Goal: Find specific page/section: Find specific page/section

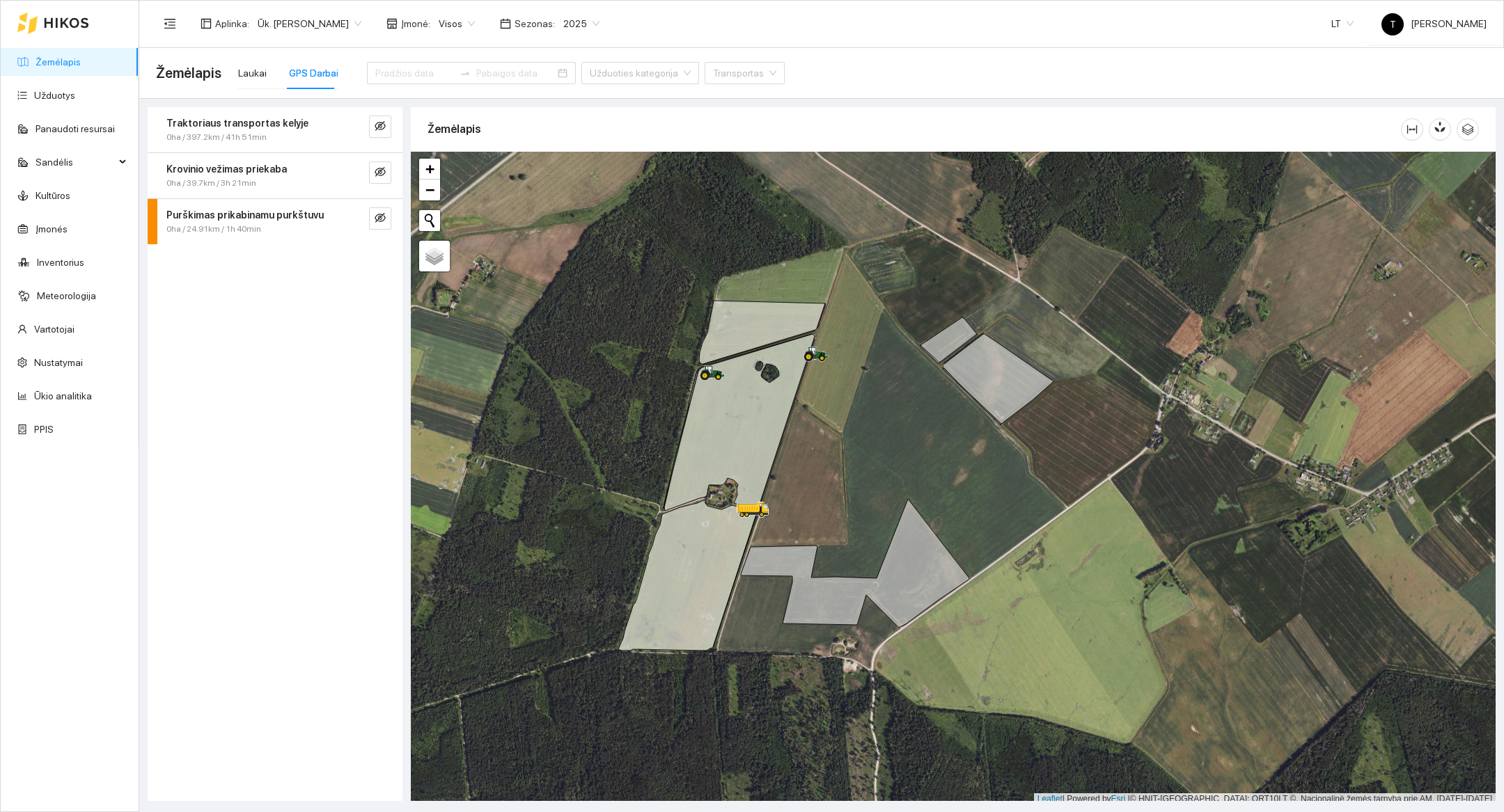
scroll to position [4, 0]
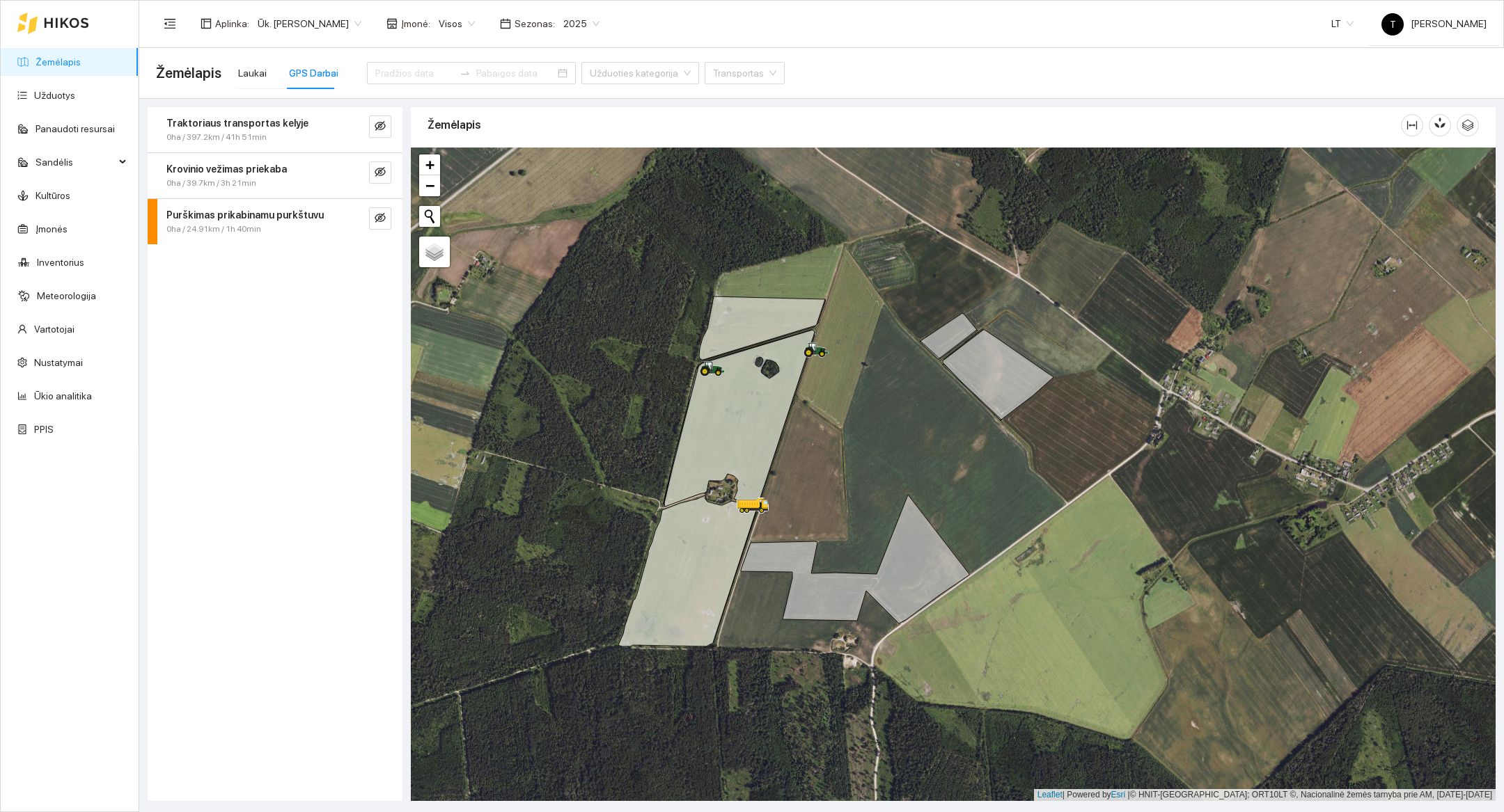
click at [46, 14] on div at bounding box center [53, 23] width 71 height 44
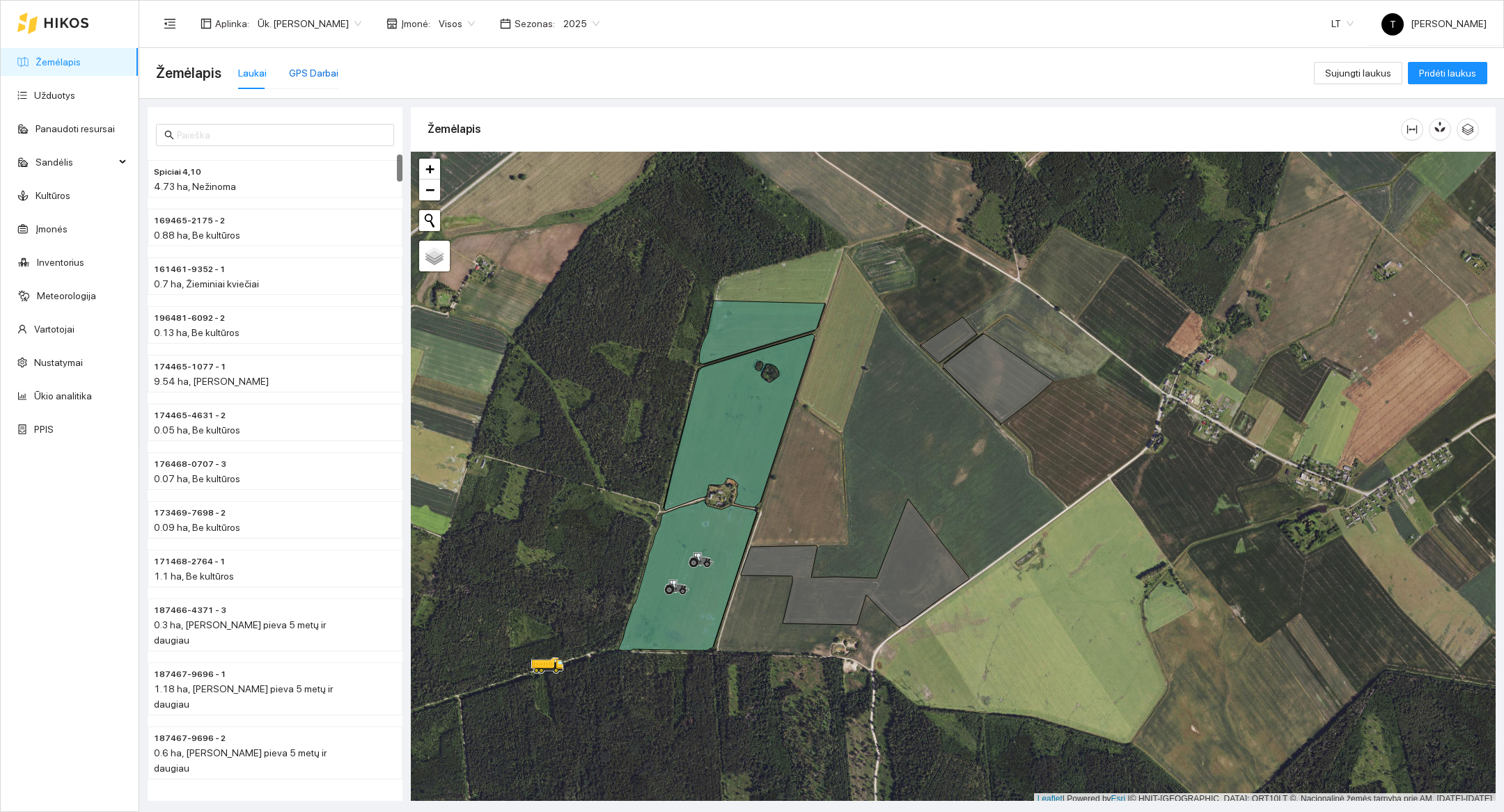
click at [322, 80] on div "GPS Darbai" at bounding box center [314, 73] width 49 height 15
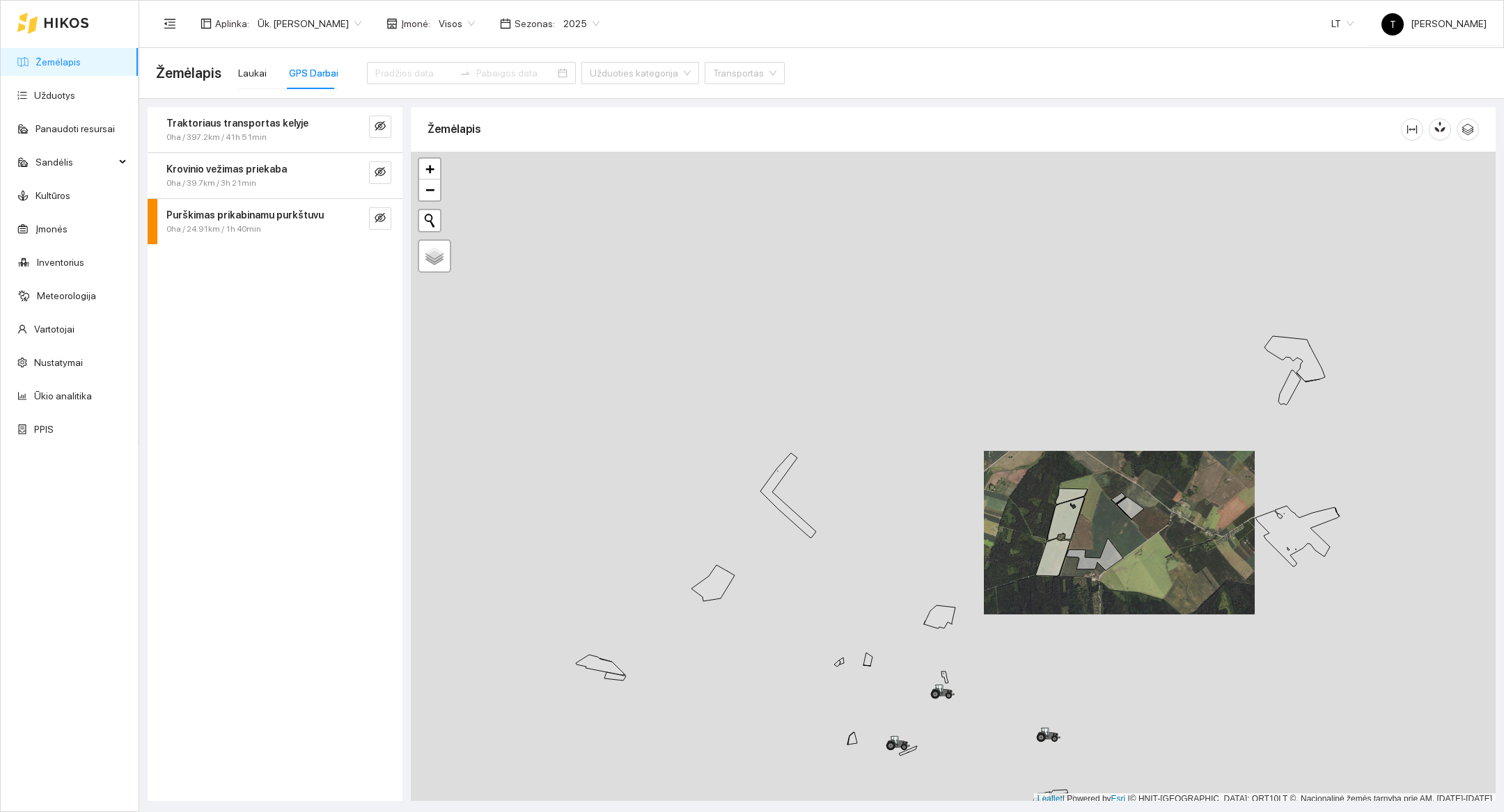
scroll to position [4, 0]
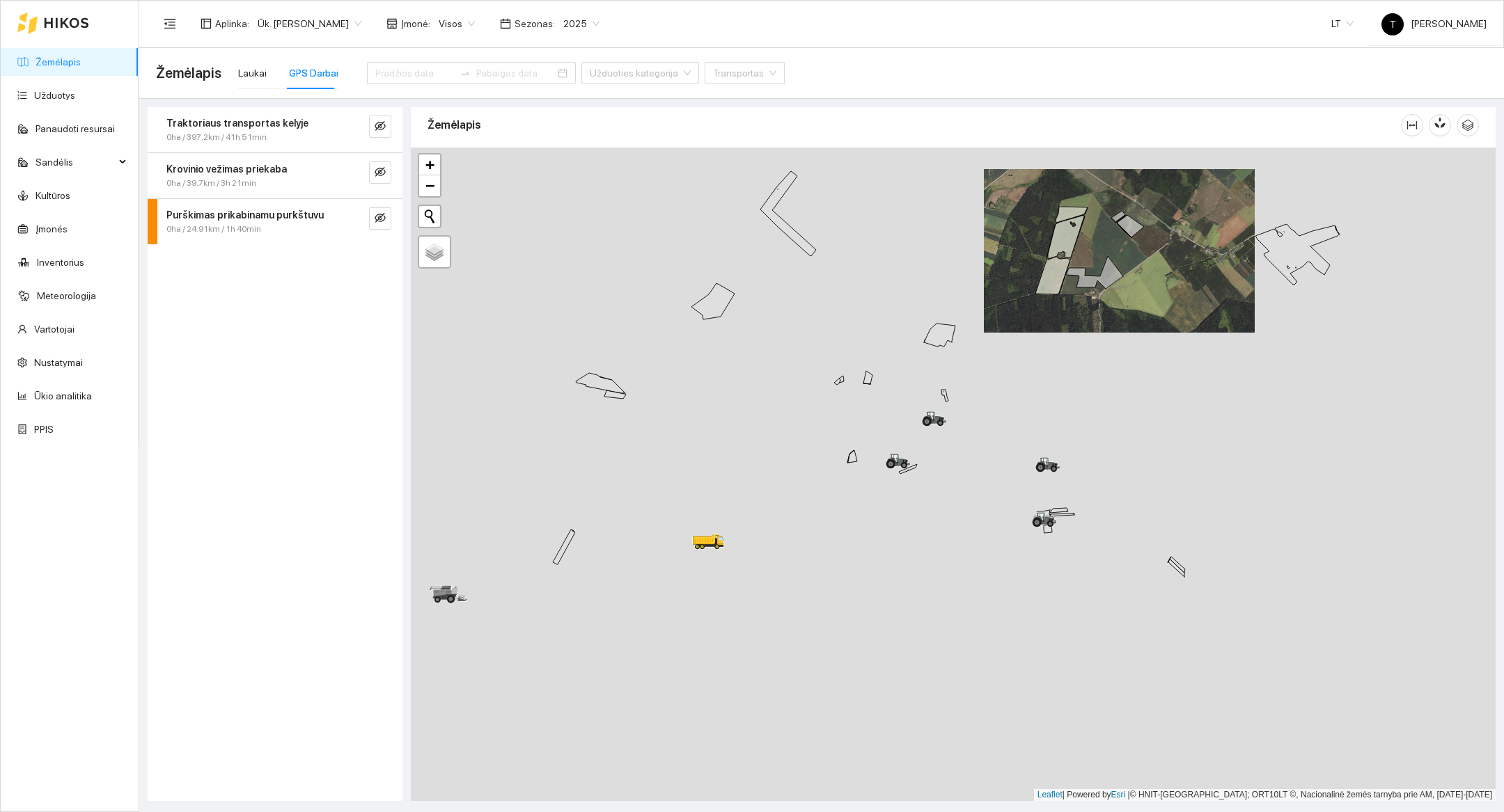
drag, startPoint x: 1175, startPoint y: 551, endPoint x: 1174, endPoint y: 268, distance: 283.0
click at [1174, 268] on div at bounding box center [953, 475] width 1085 height 654
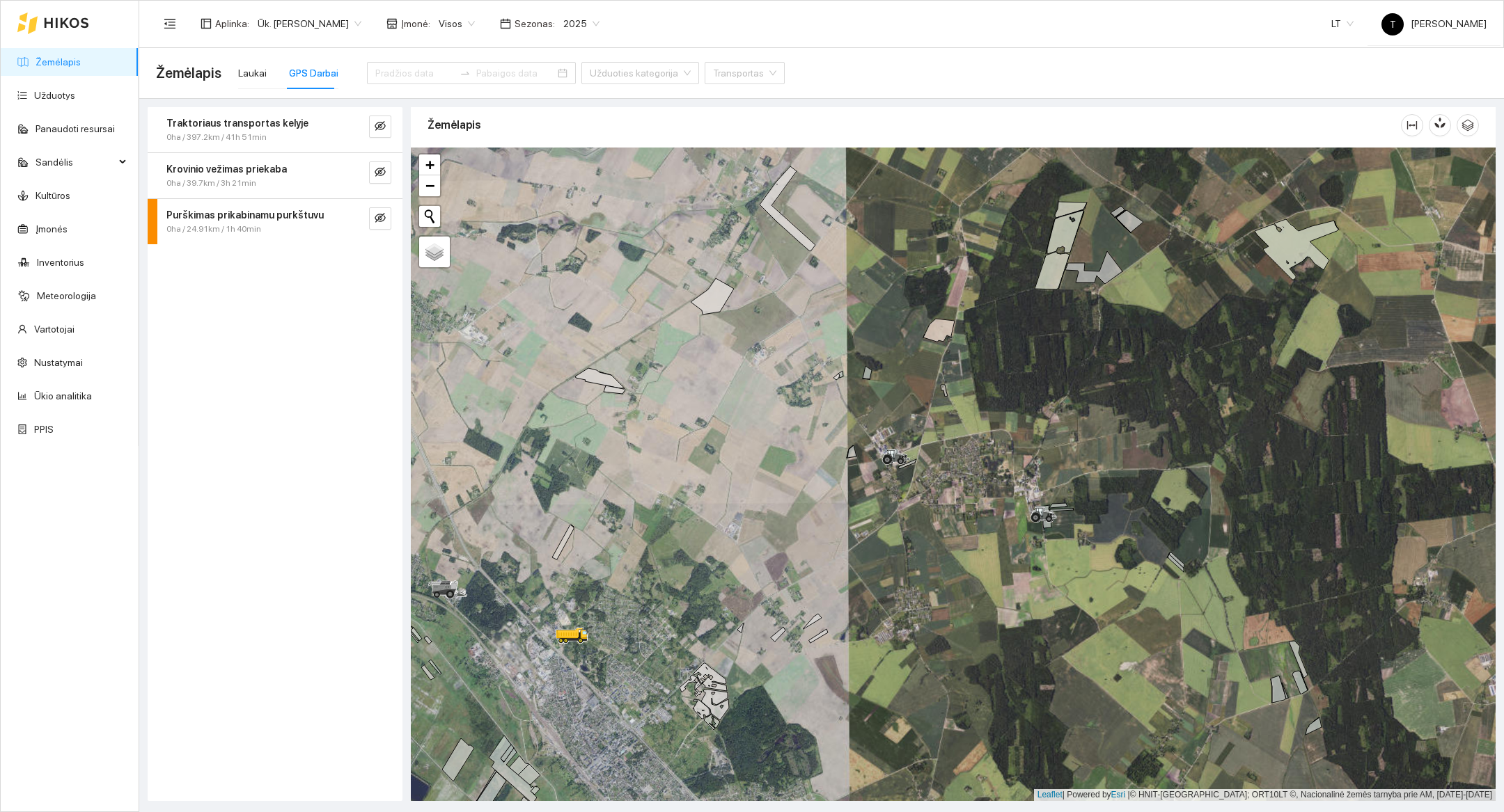
click at [1056, 591] on div at bounding box center [953, 475] width 1085 height 654
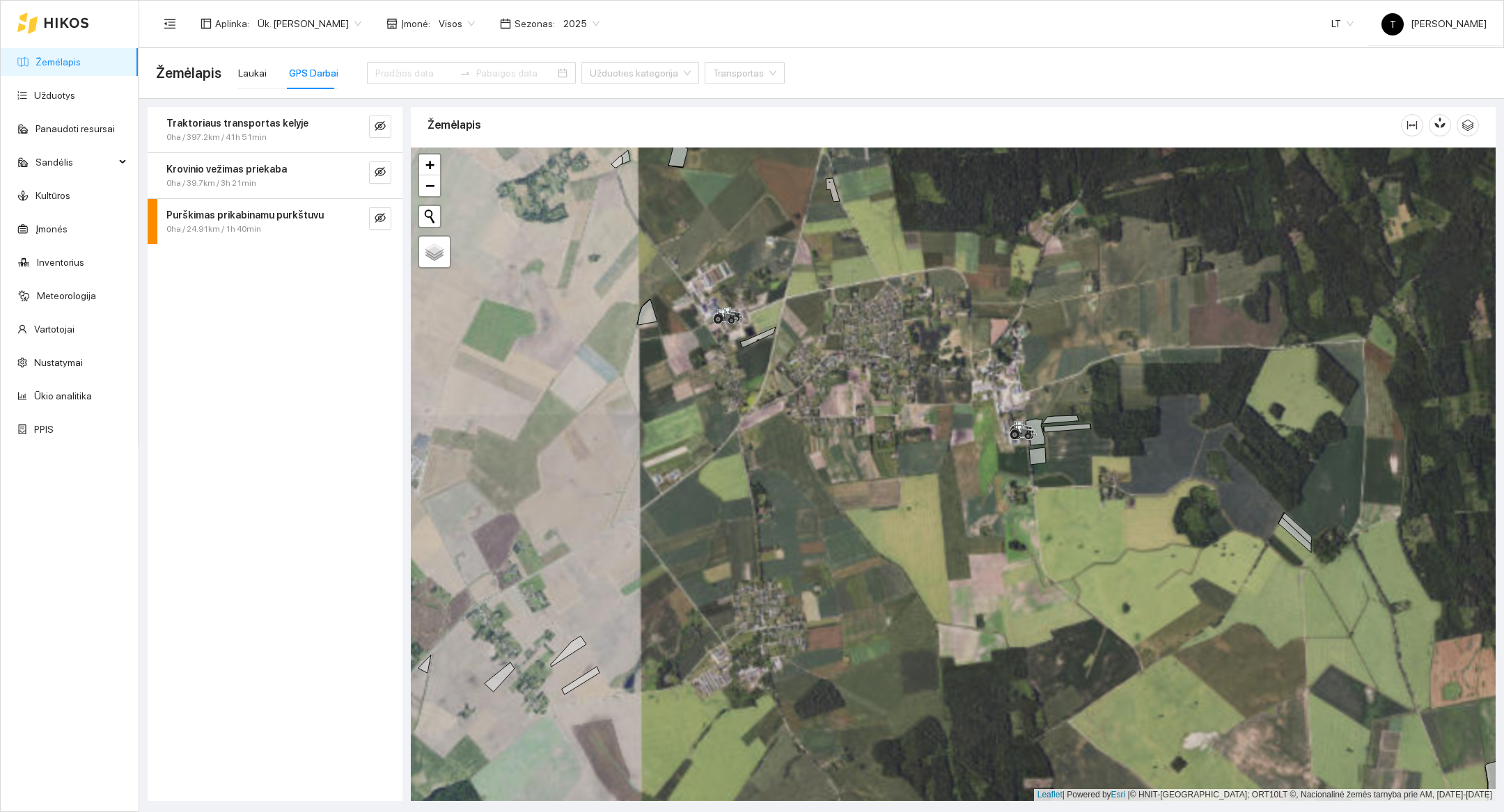
click at [1014, 550] on div at bounding box center [953, 475] width 1085 height 654
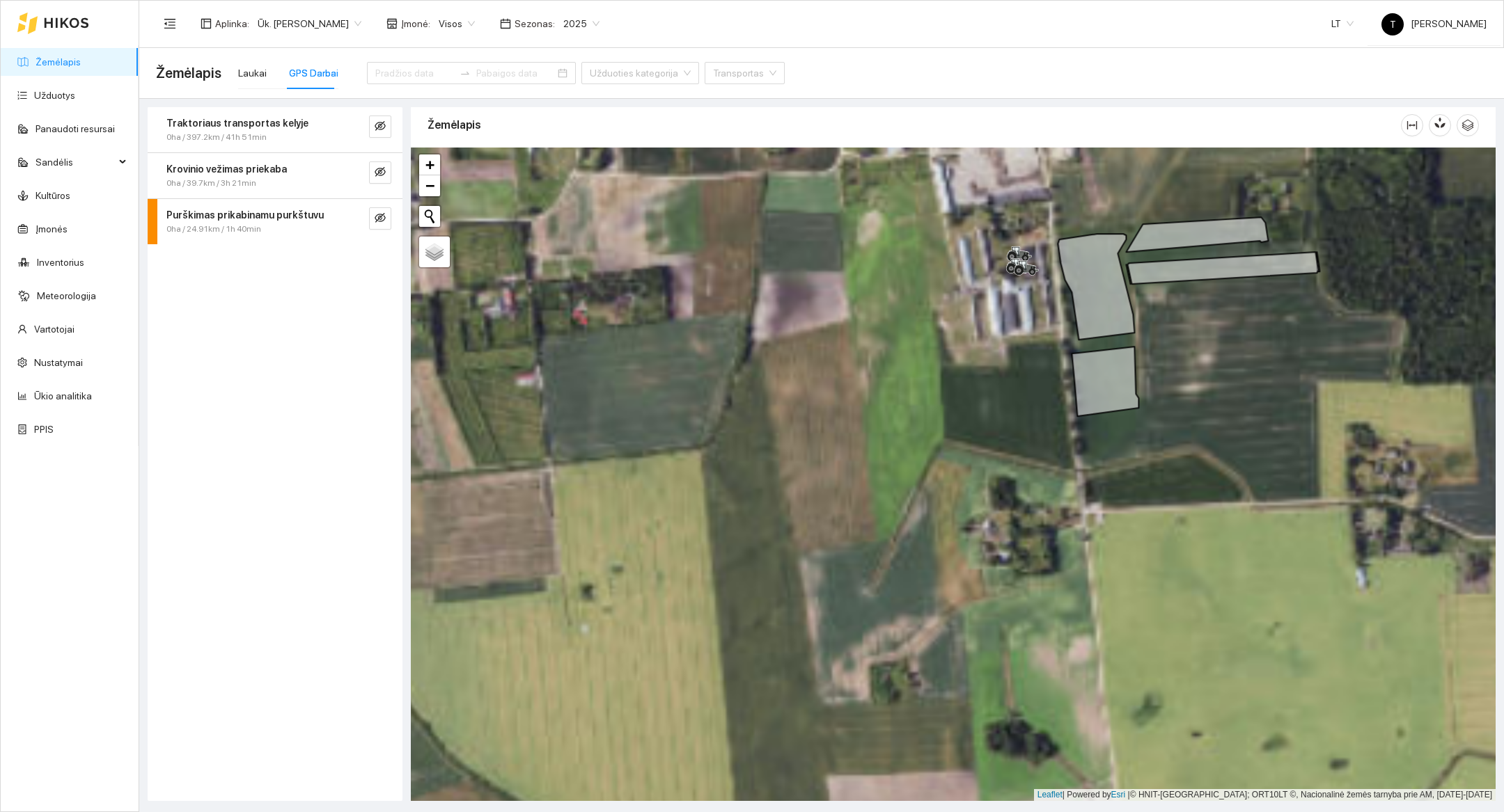
click at [1017, 341] on div at bounding box center [953, 475] width 1085 height 654
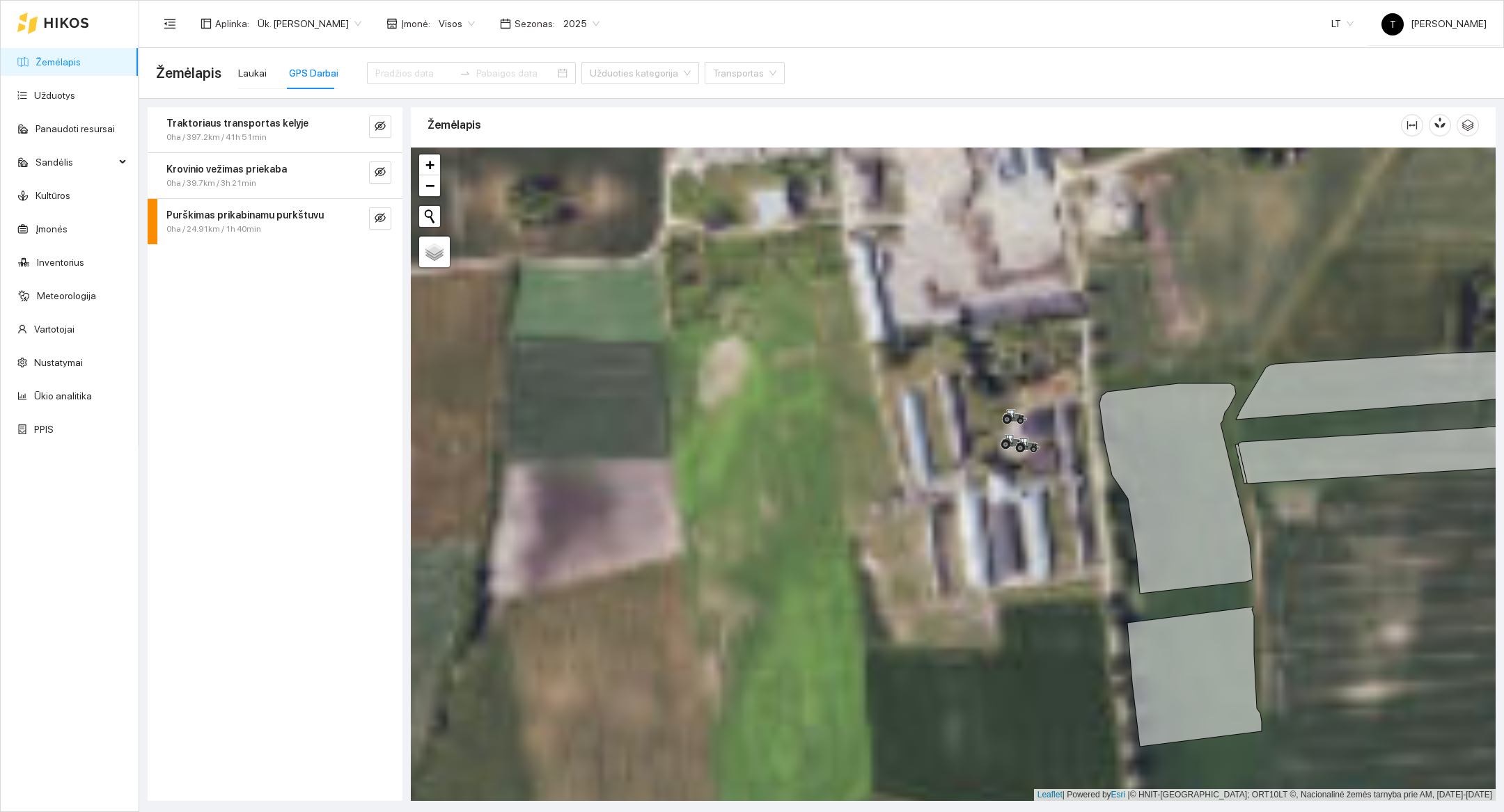
drag, startPoint x: 1005, startPoint y: 257, endPoint x: 1007, endPoint y: 512, distance: 255.0
click at [1007, 512] on div at bounding box center [953, 475] width 1085 height 654
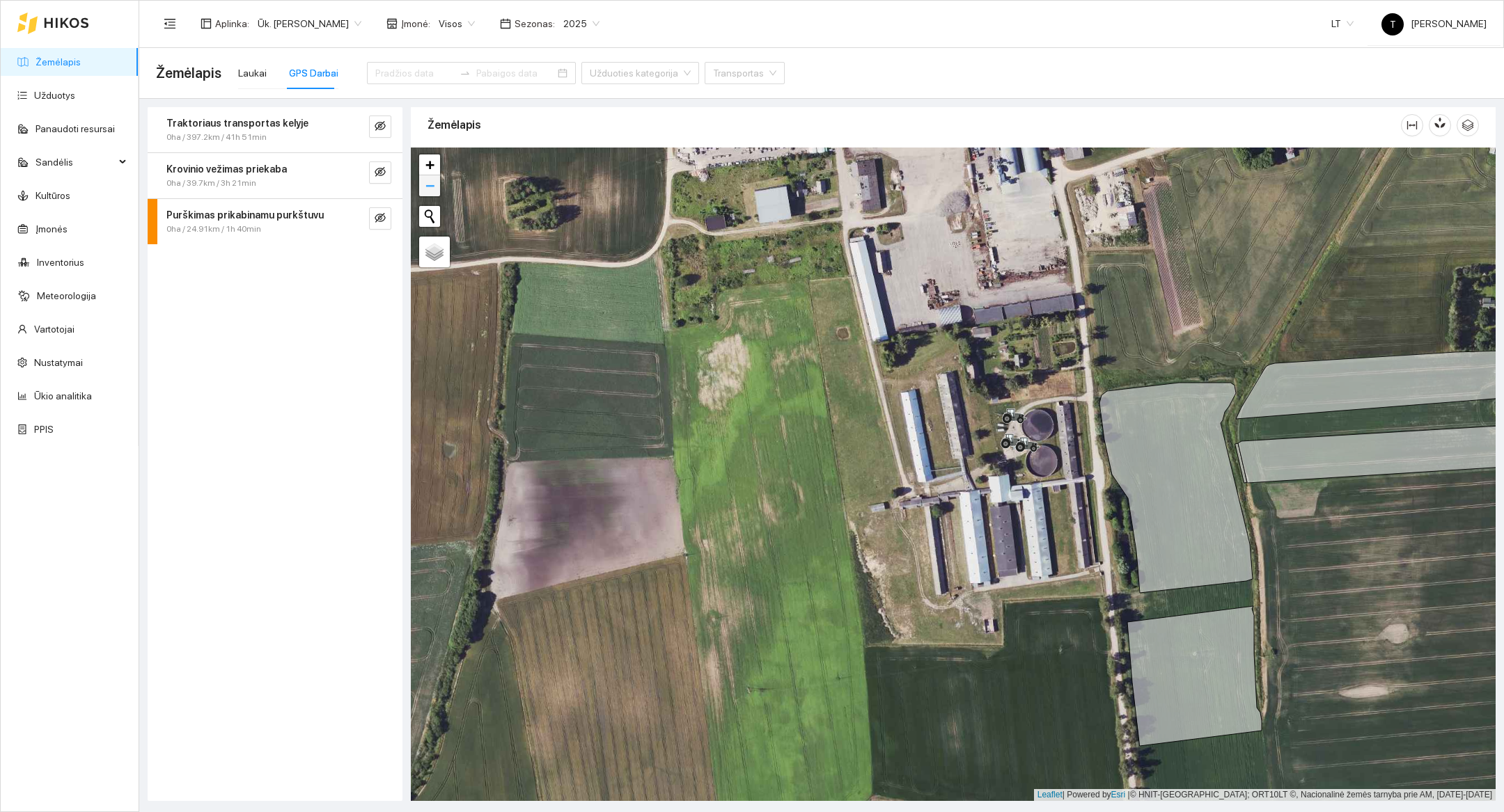
click at [427, 187] on span "−" at bounding box center [430, 185] width 9 height 17
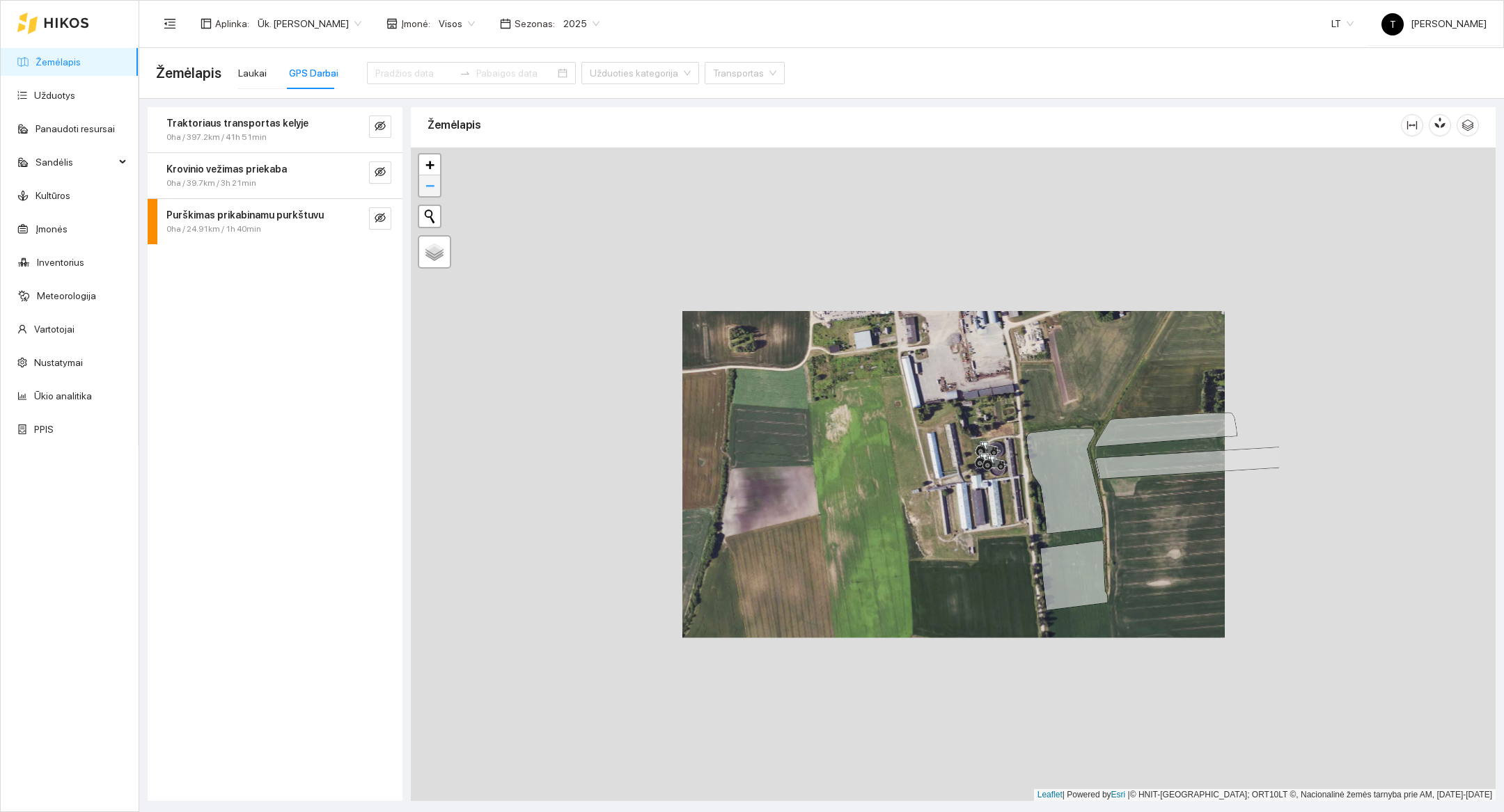
click at [427, 187] on span "−" at bounding box center [430, 185] width 9 height 17
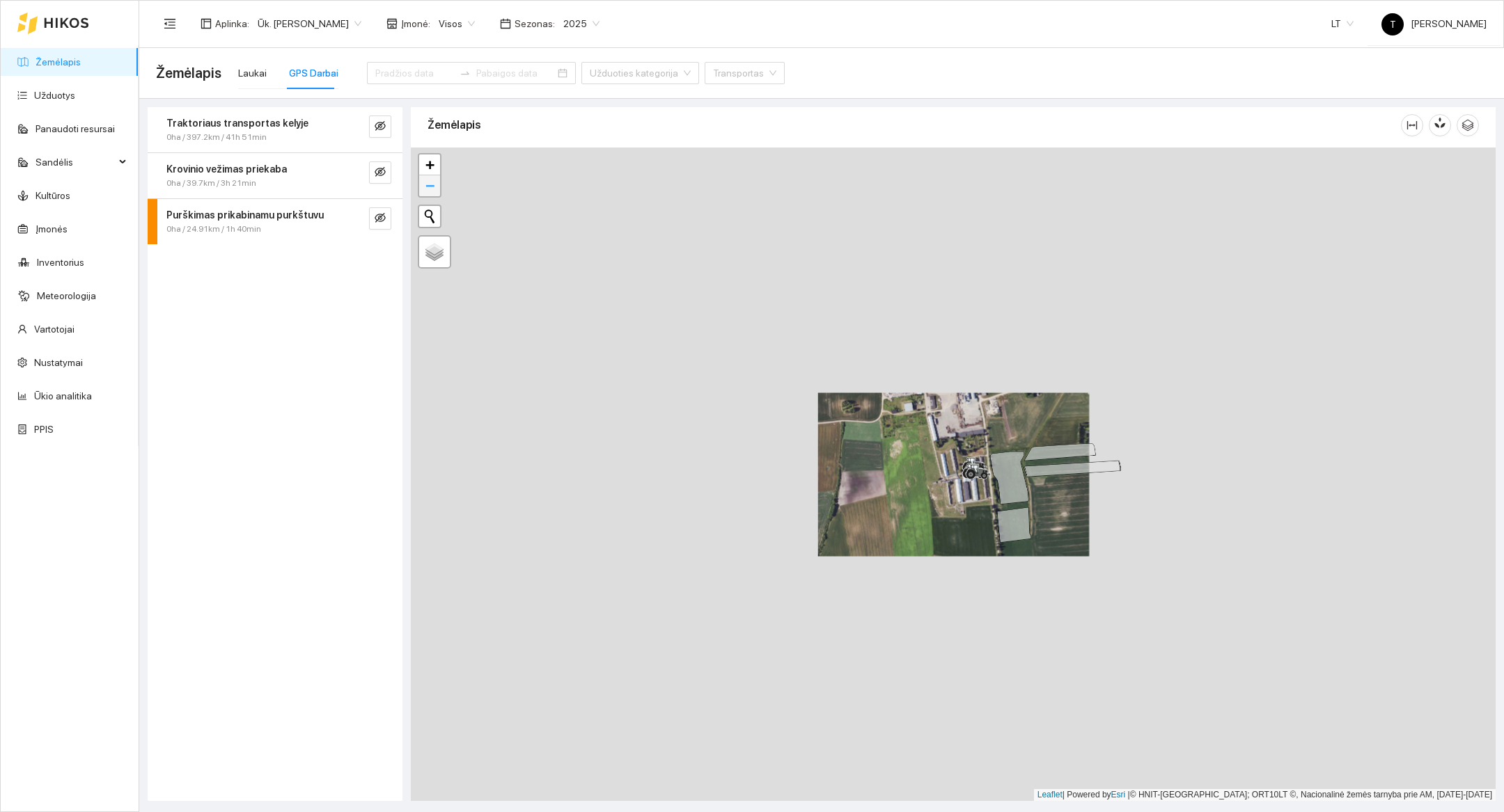
click at [427, 187] on span "−" at bounding box center [430, 185] width 9 height 17
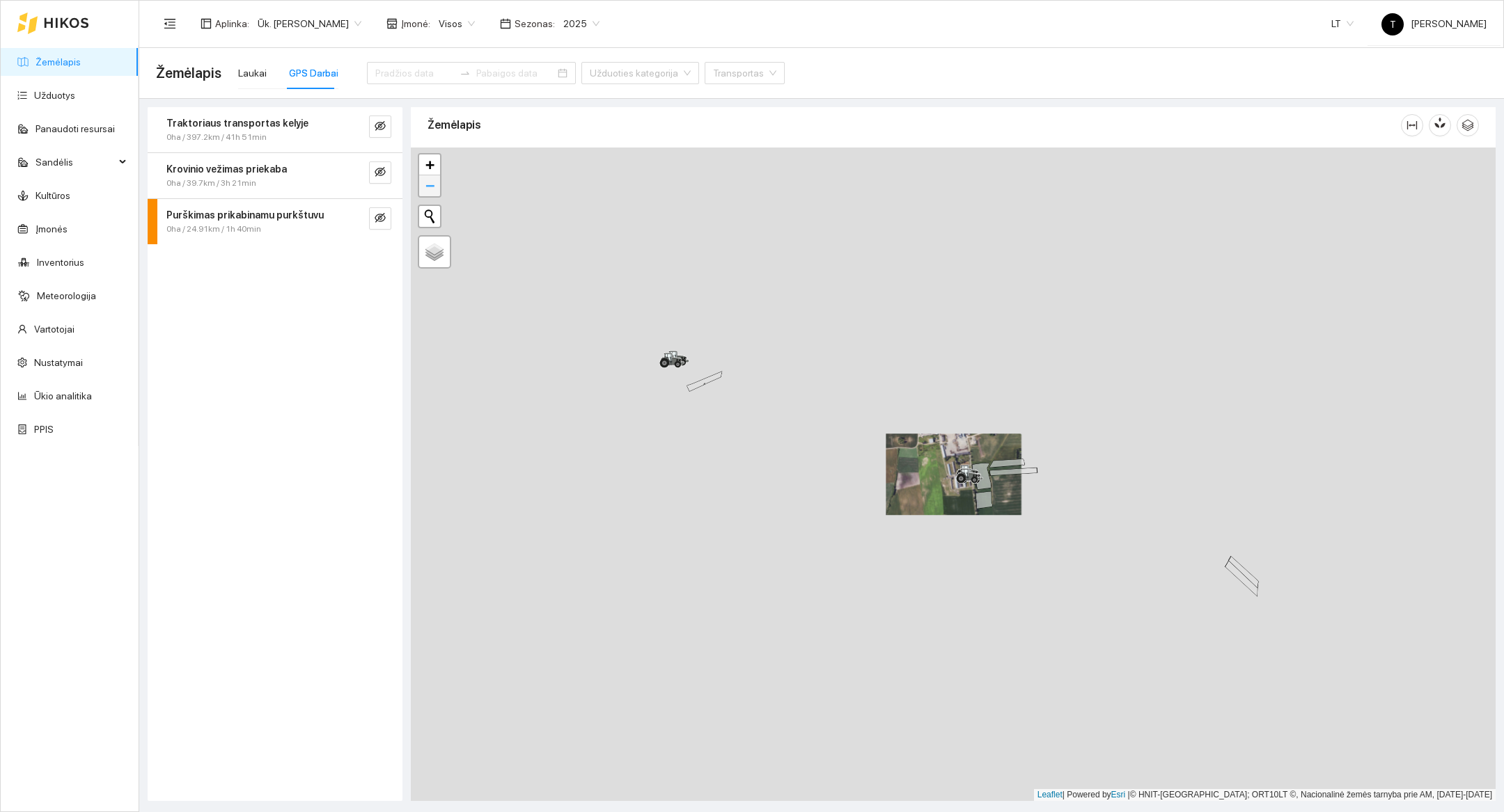
click at [427, 187] on span "−" at bounding box center [430, 185] width 9 height 17
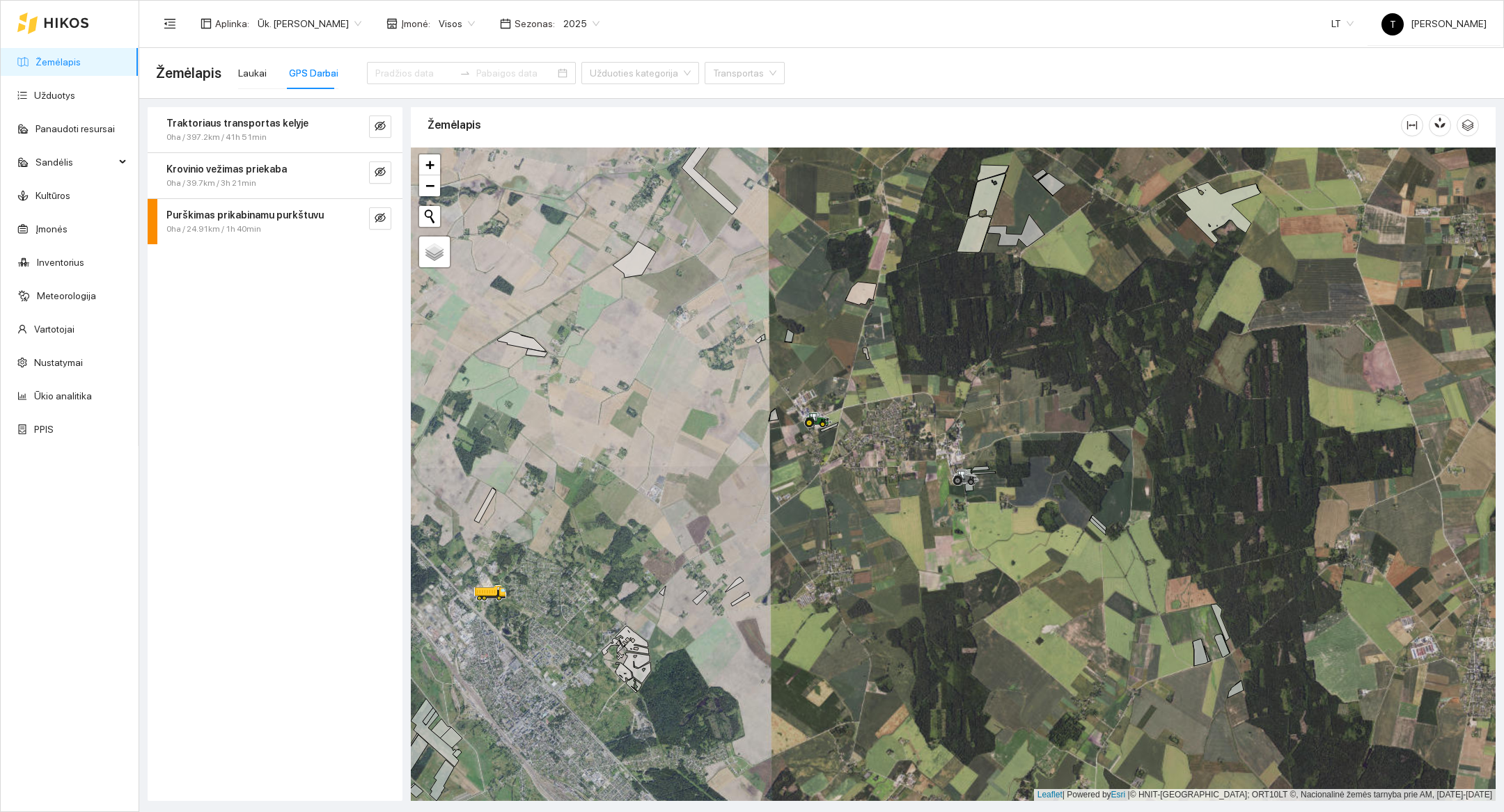
click at [442, 186] on div at bounding box center [953, 475] width 1085 height 654
click at [430, 189] on span "−" at bounding box center [430, 185] width 9 height 17
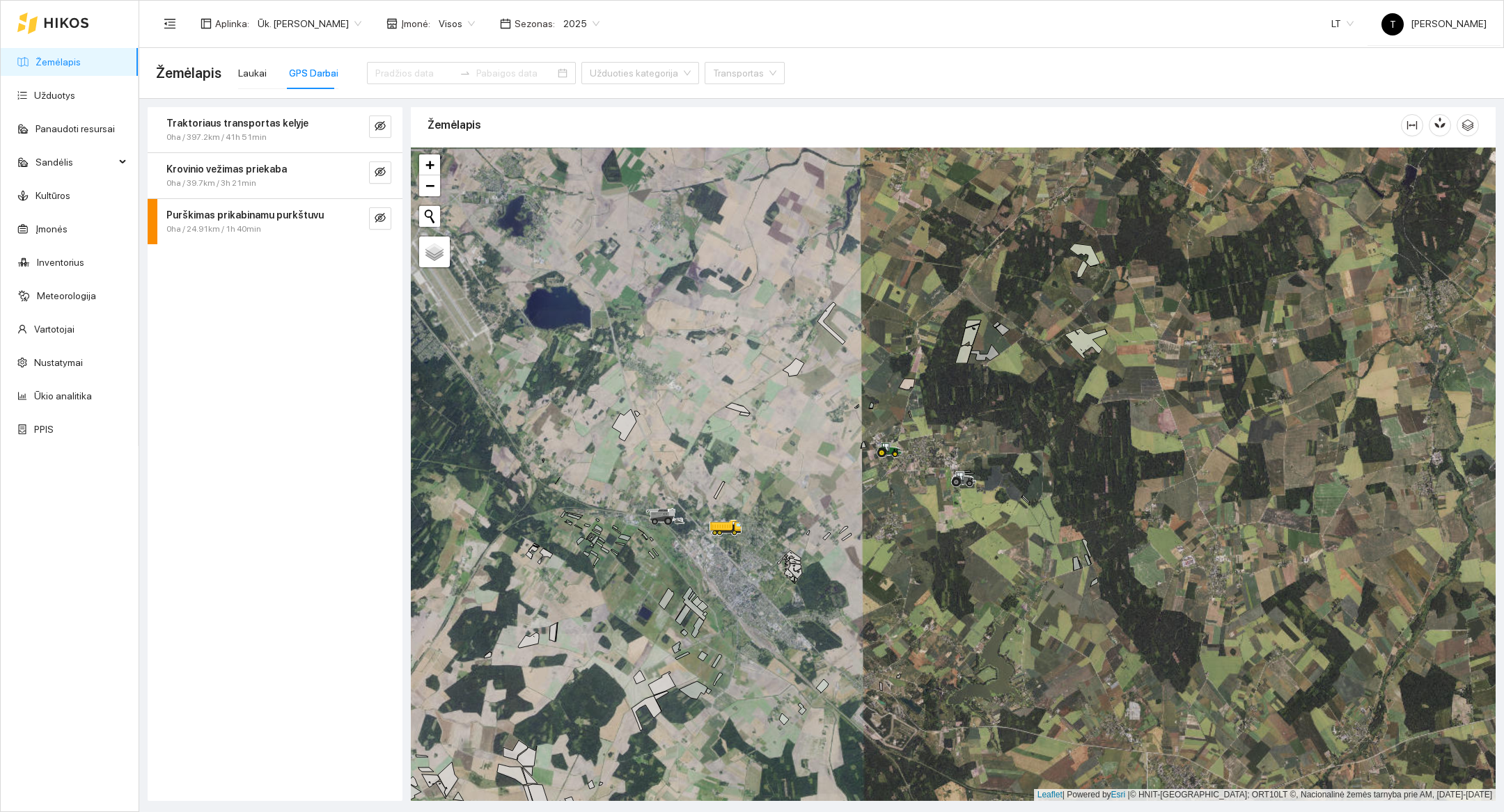
click at [72, 18] on icon at bounding box center [66, 22] width 44 height 9
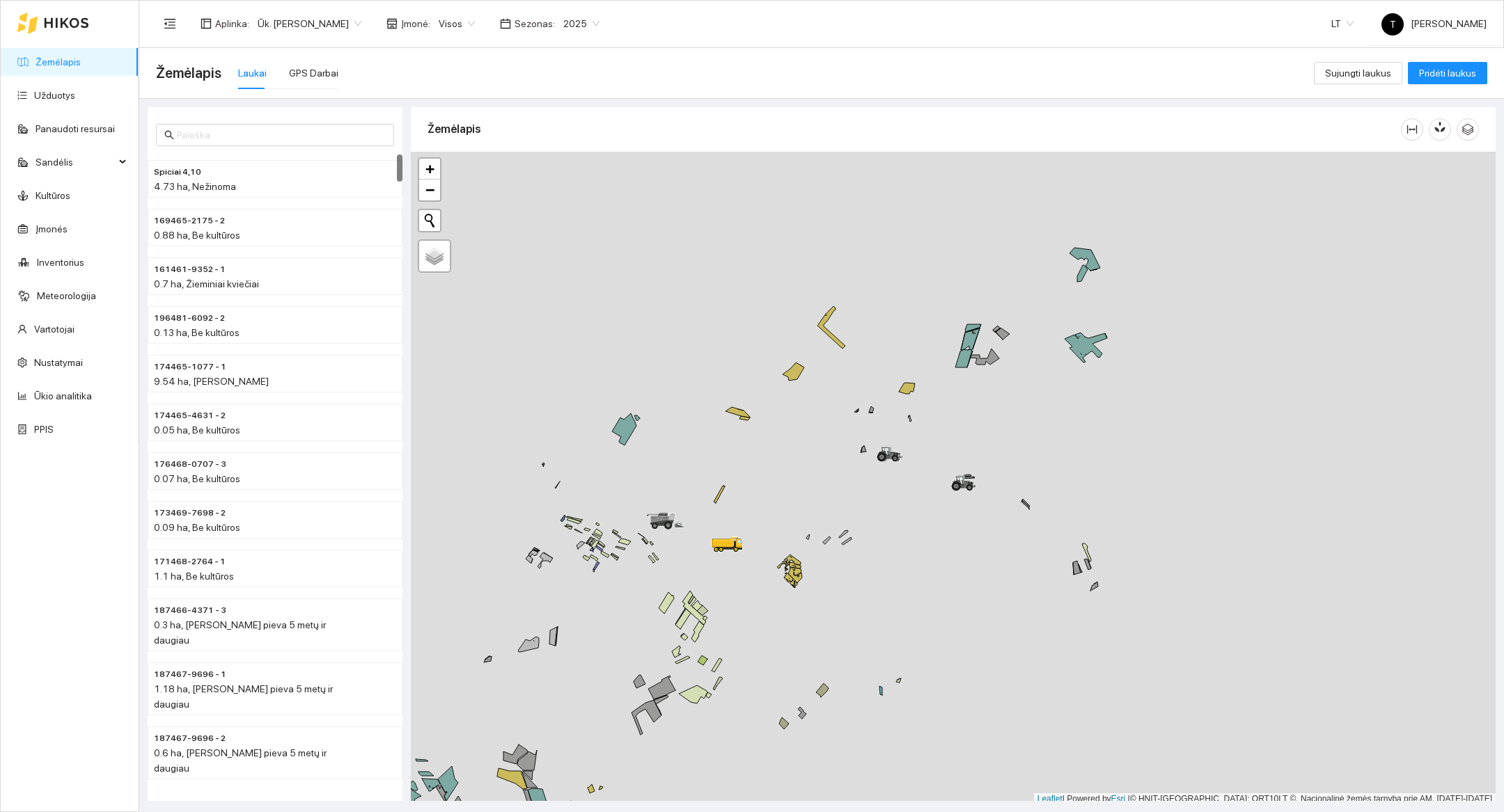
click at [310, 91] on div "Laukai GPS Darbai" at bounding box center [288, 78] width 100 height 43
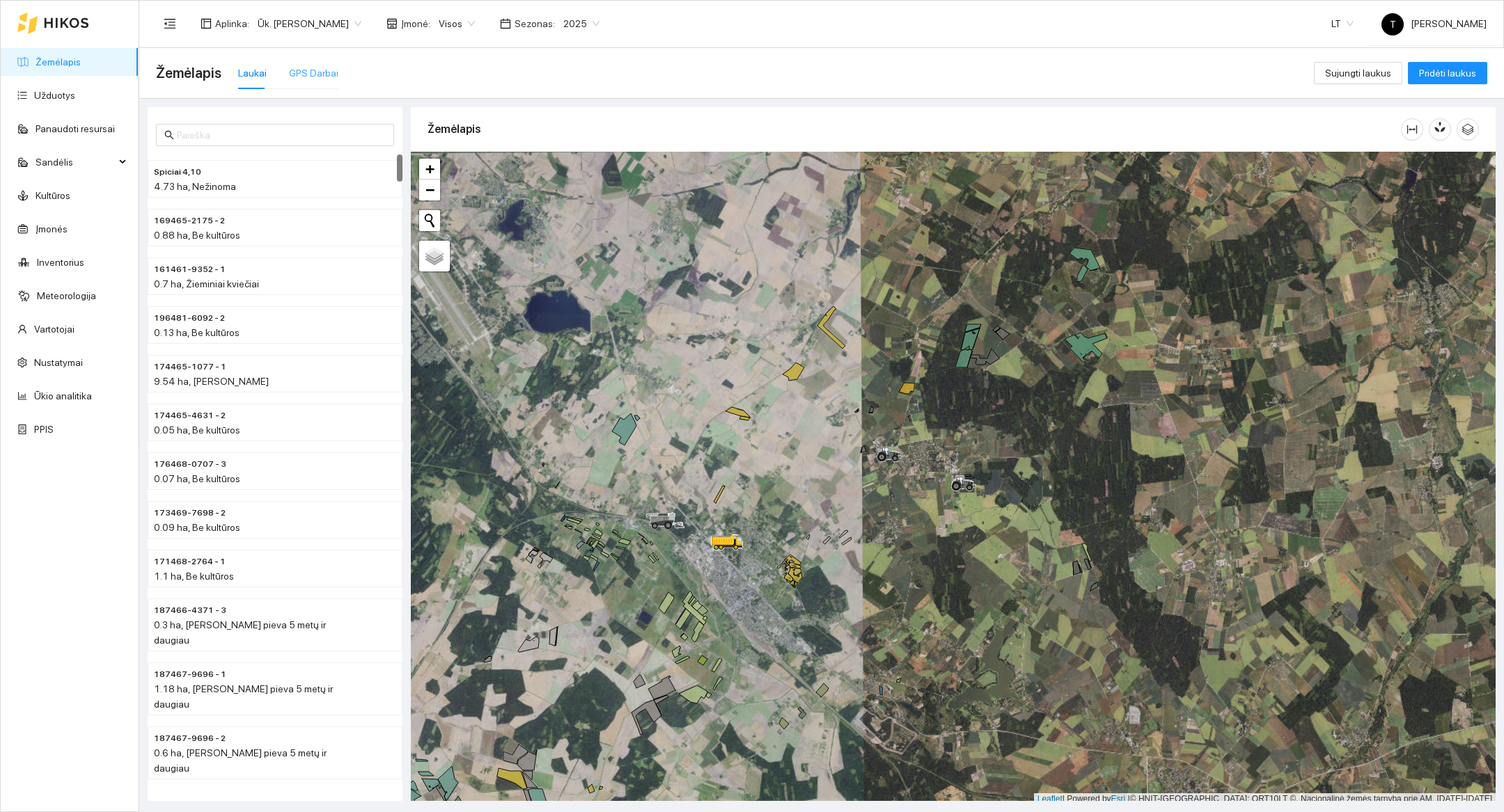
click at [310, 87] on div "GPS Darbai" at bounding box center [314, 73] width 49 height 32
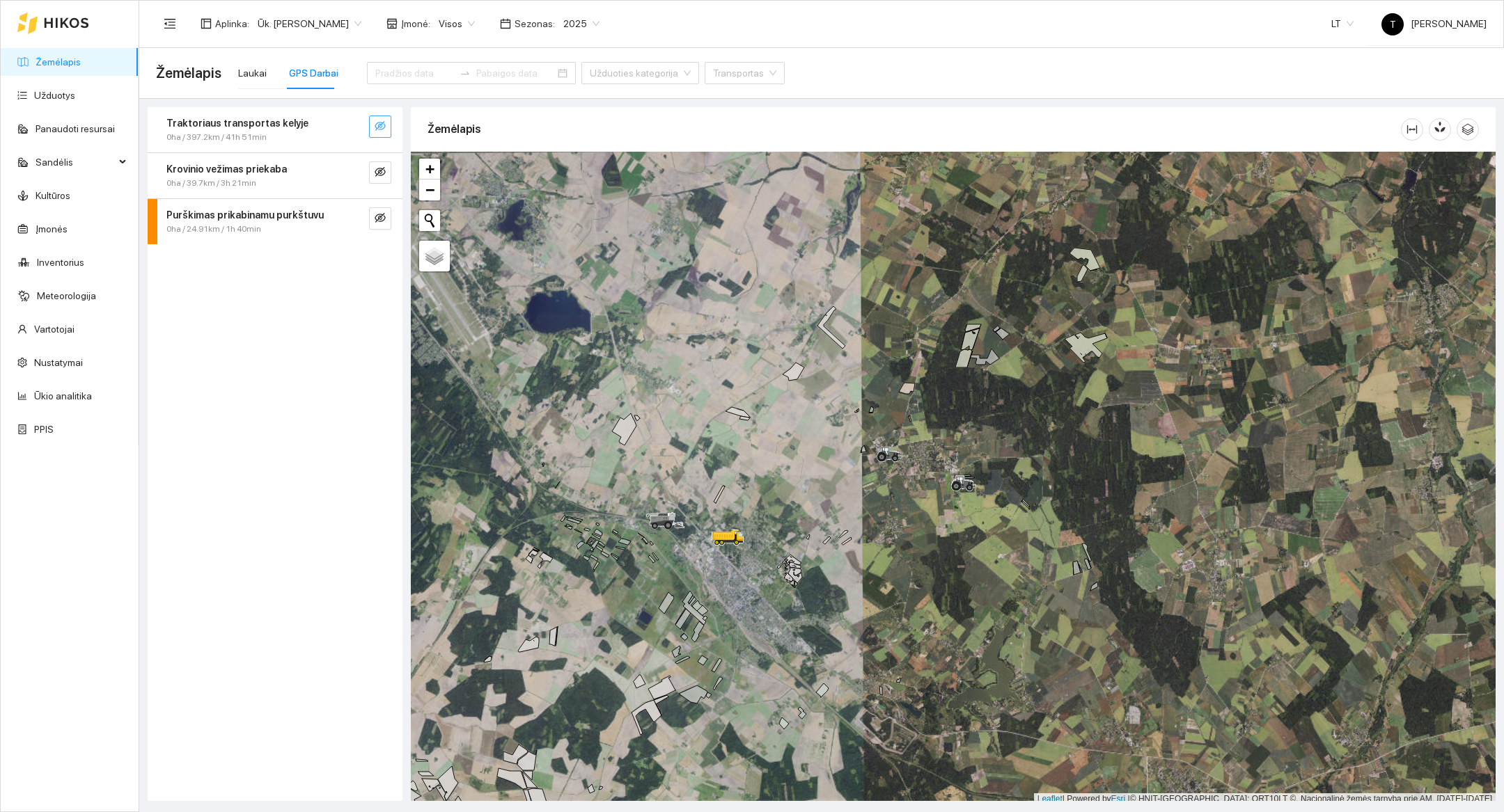
click at [378, 136] on button "button" at bounding box center [380, 127] width 22 height 22
click at [999, 407] on div at bounding box center [953, 479] width 1085 height 654
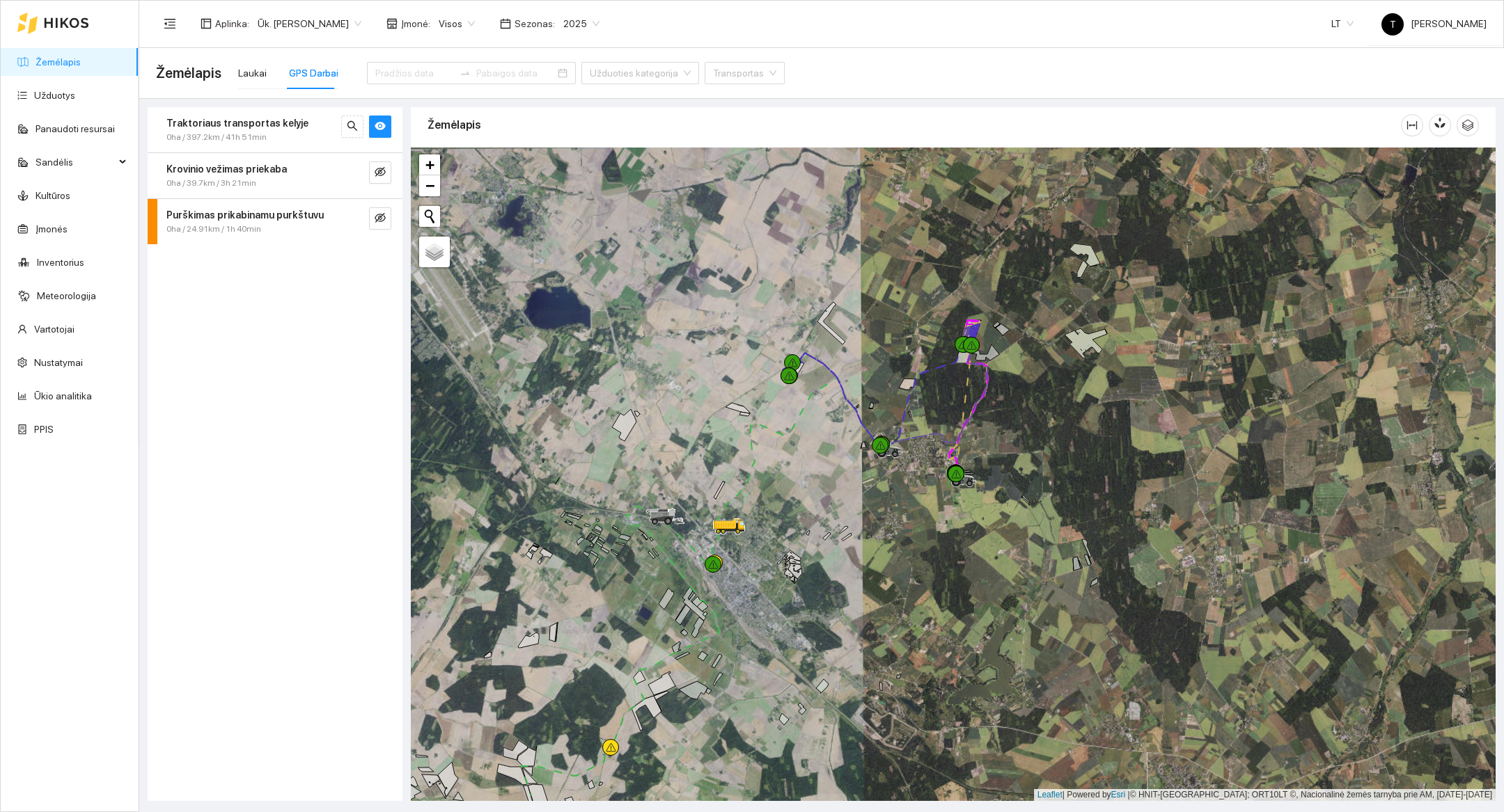
click at [999, 407] on div at bounding box center [953, 475] width 1085 height 654
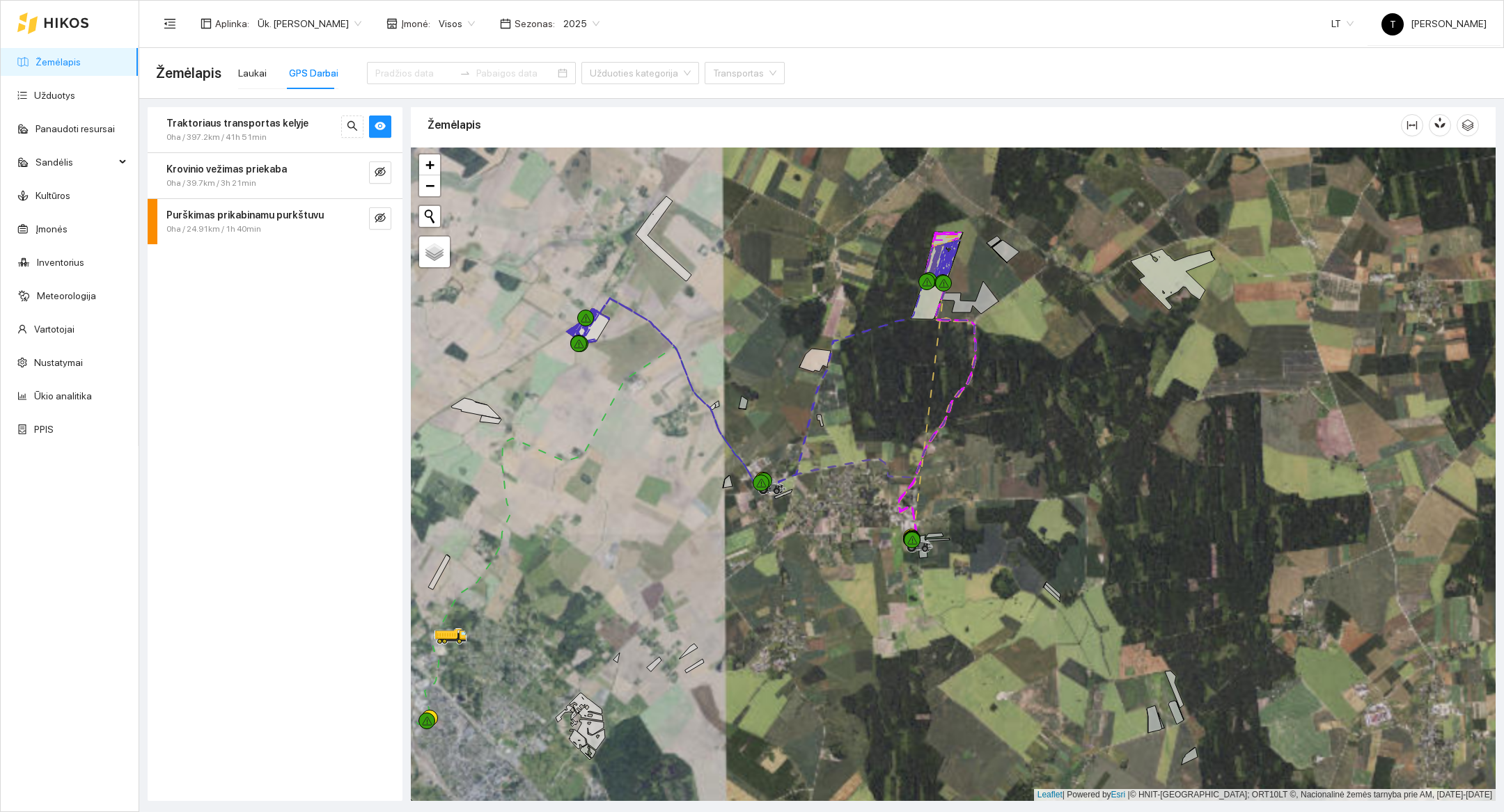
click at [1032, 363] on div at bounding box center [953, 475] width 1085 height 654
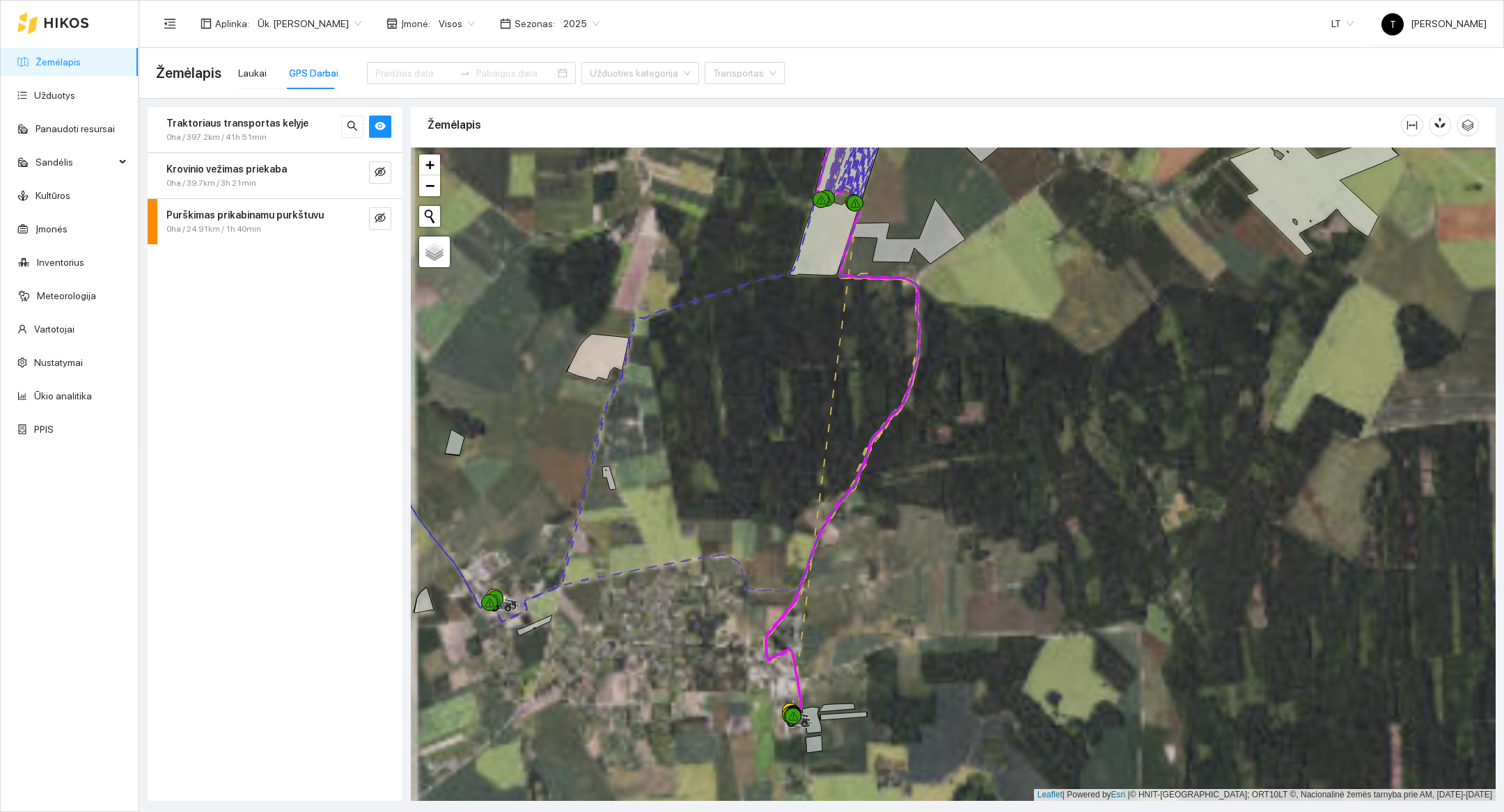
click at [982, 323] on div at bounding box center [953, 475] width 1085 height 654
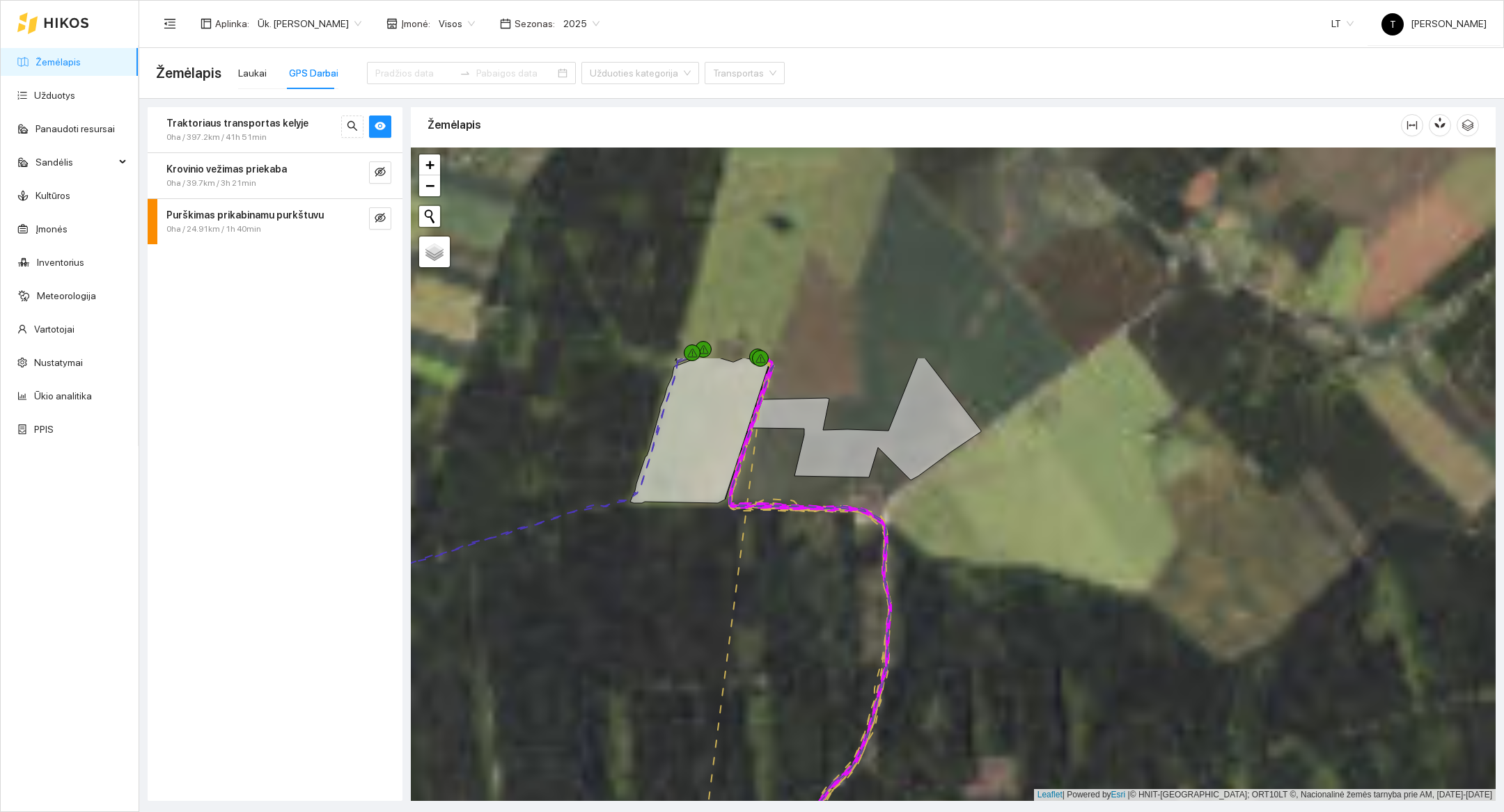
drag, startPoint x: 982, startPoint y: 323, endPoint x: 1014, endPoint y: 600, distance: 278.8
click at [1014, 600] on div at bounding box center [953, 475] width 1085 height 654
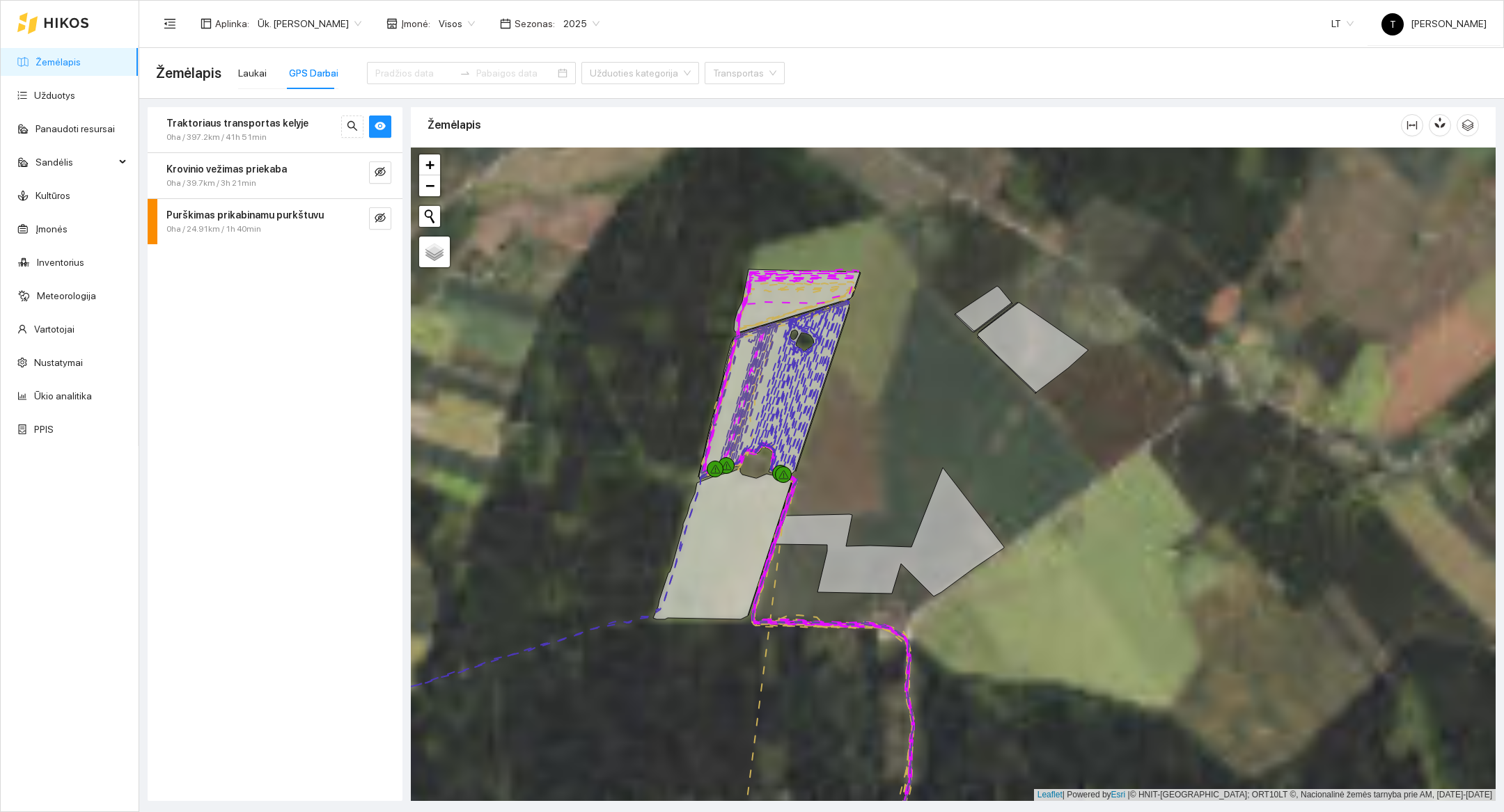
drag, startPoint x: 890, startPoint y: 285, endPoint x: 913, endPoint y: 400, distance: 117.3
click at [913, 400] on div at bounding box center [953, 475] width 1085 height 654
click at [897, 395] on div at bounding box center [953, 475] width 1085 height 654
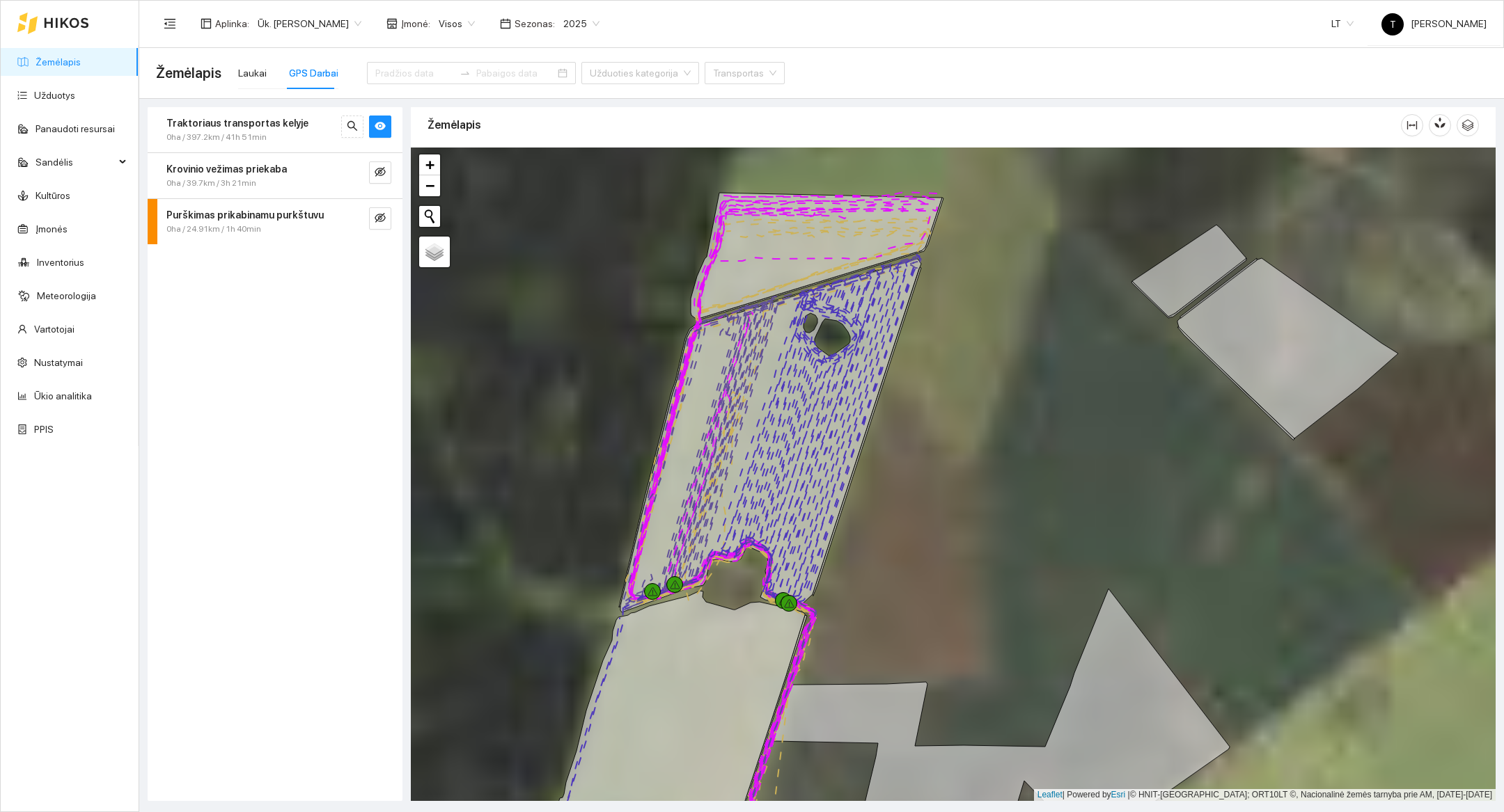
drag, startPoint x: 897, startPoint y: 395, endPoint x: 1016, endPoint y: 446, distance: 129.5
click at [1016, 446] on div at bounding box center [953, 475] width 1085 height 654
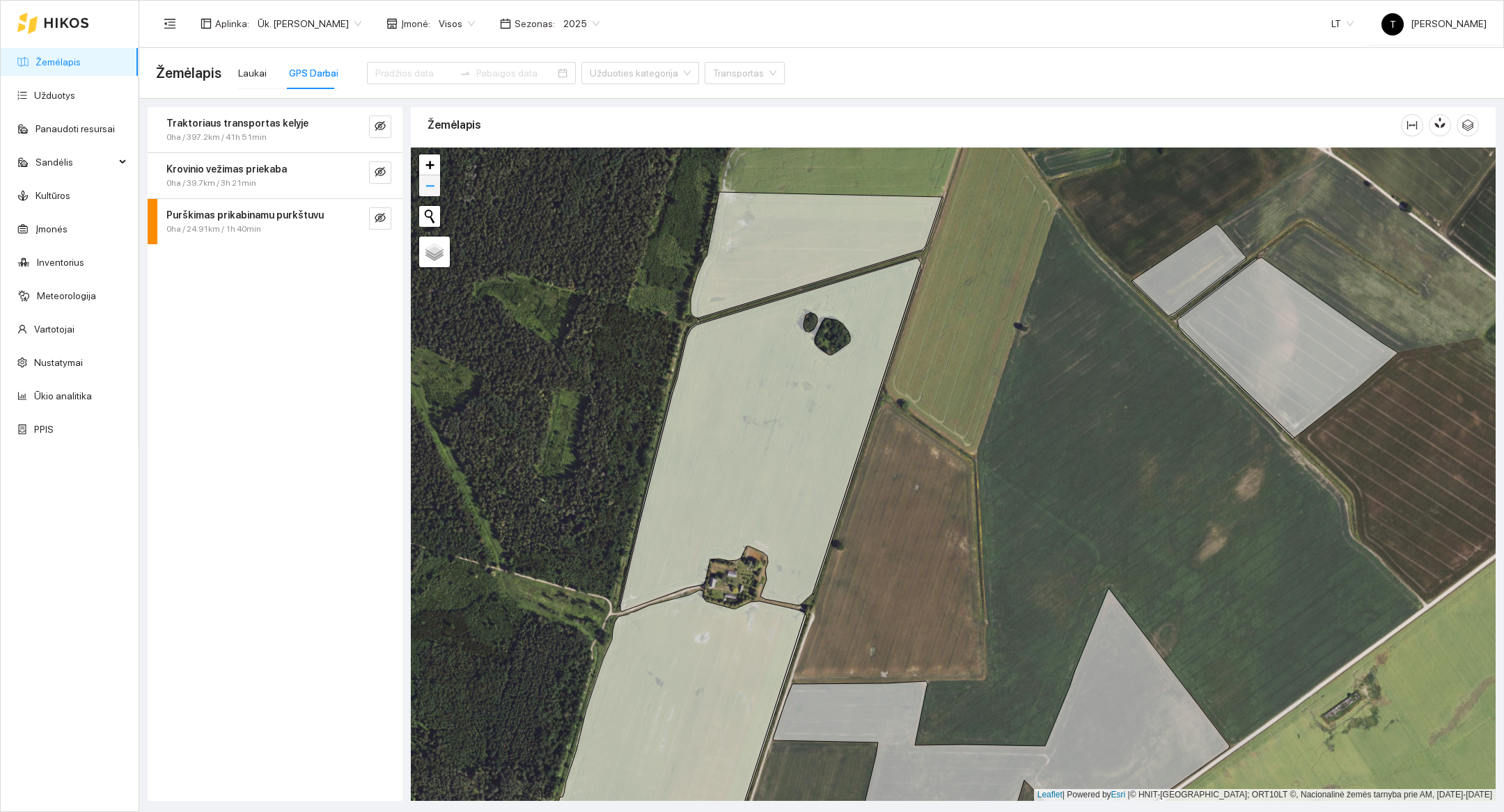
click at [419, 182] on link "−" at bounding box center [429, 186] width 21 height 21
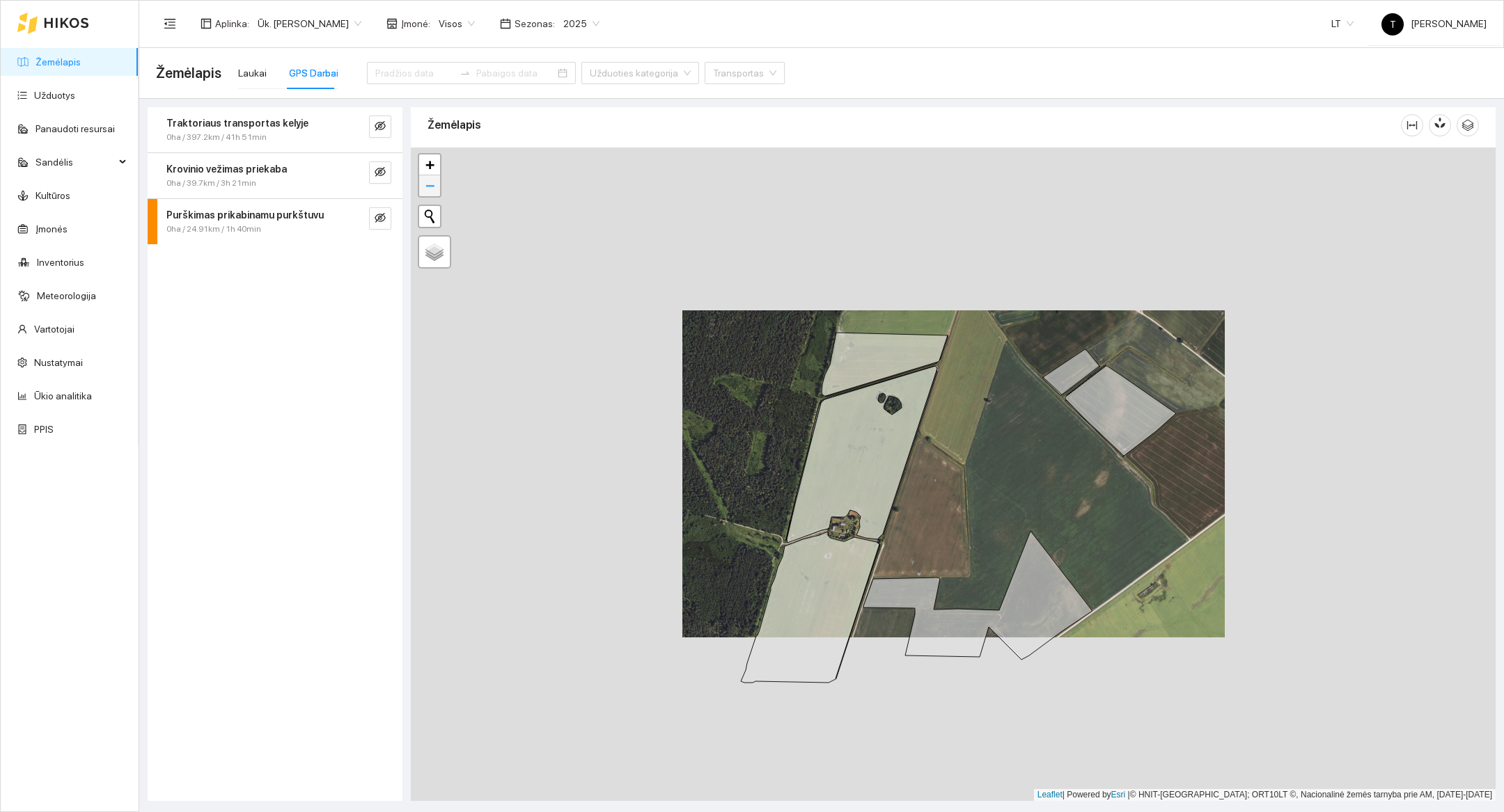
click at [419, 182] on link "−" at bounding box center [429, 186] width 21 height 21
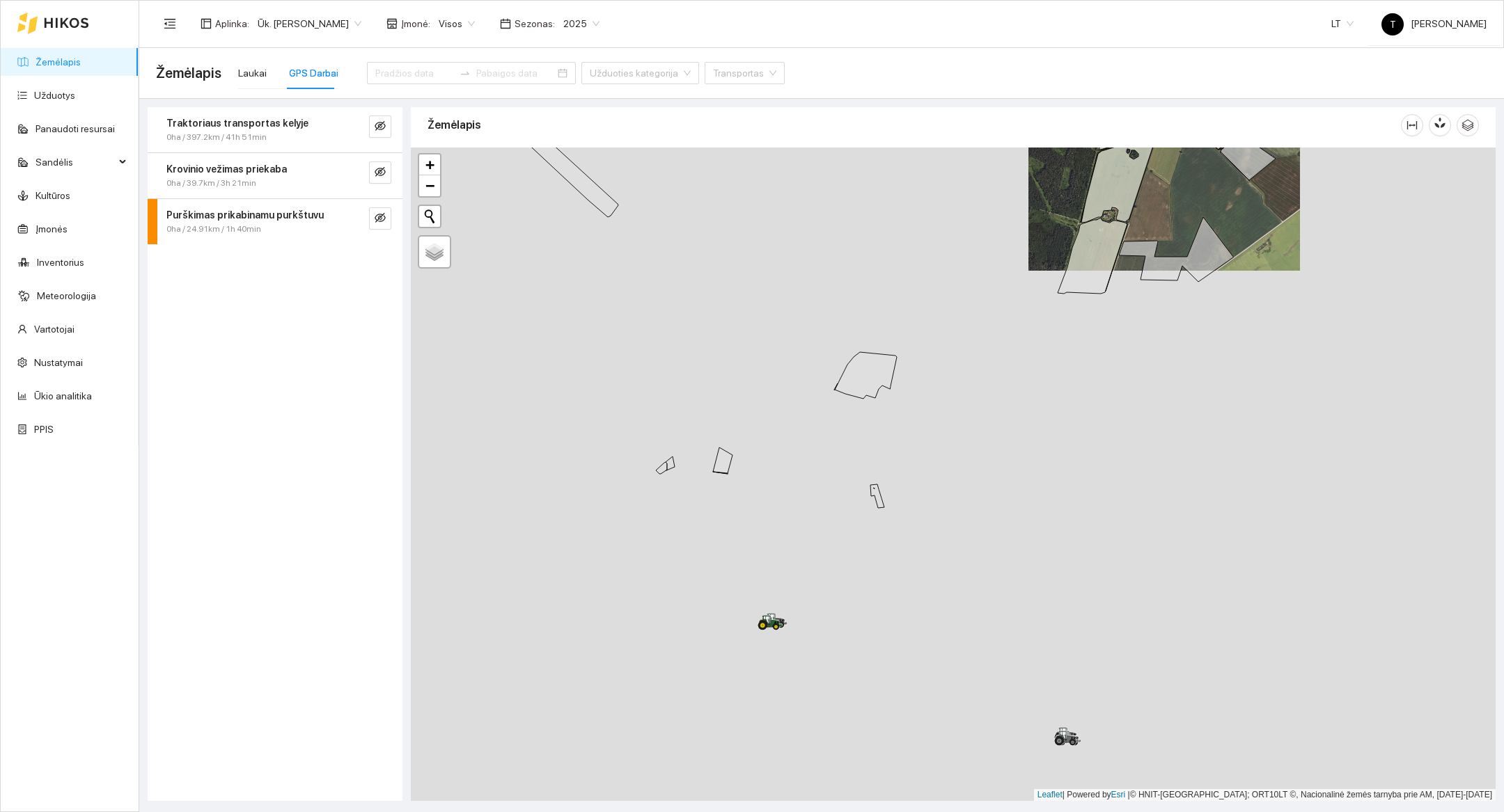
drag, startPoint x: 581, startPoint y: 613, endPoint x: 792, endPoint y: 328, distance: 354.6
click at [792, 328] on div at bounding box center [953, 475] width 1085 height 654
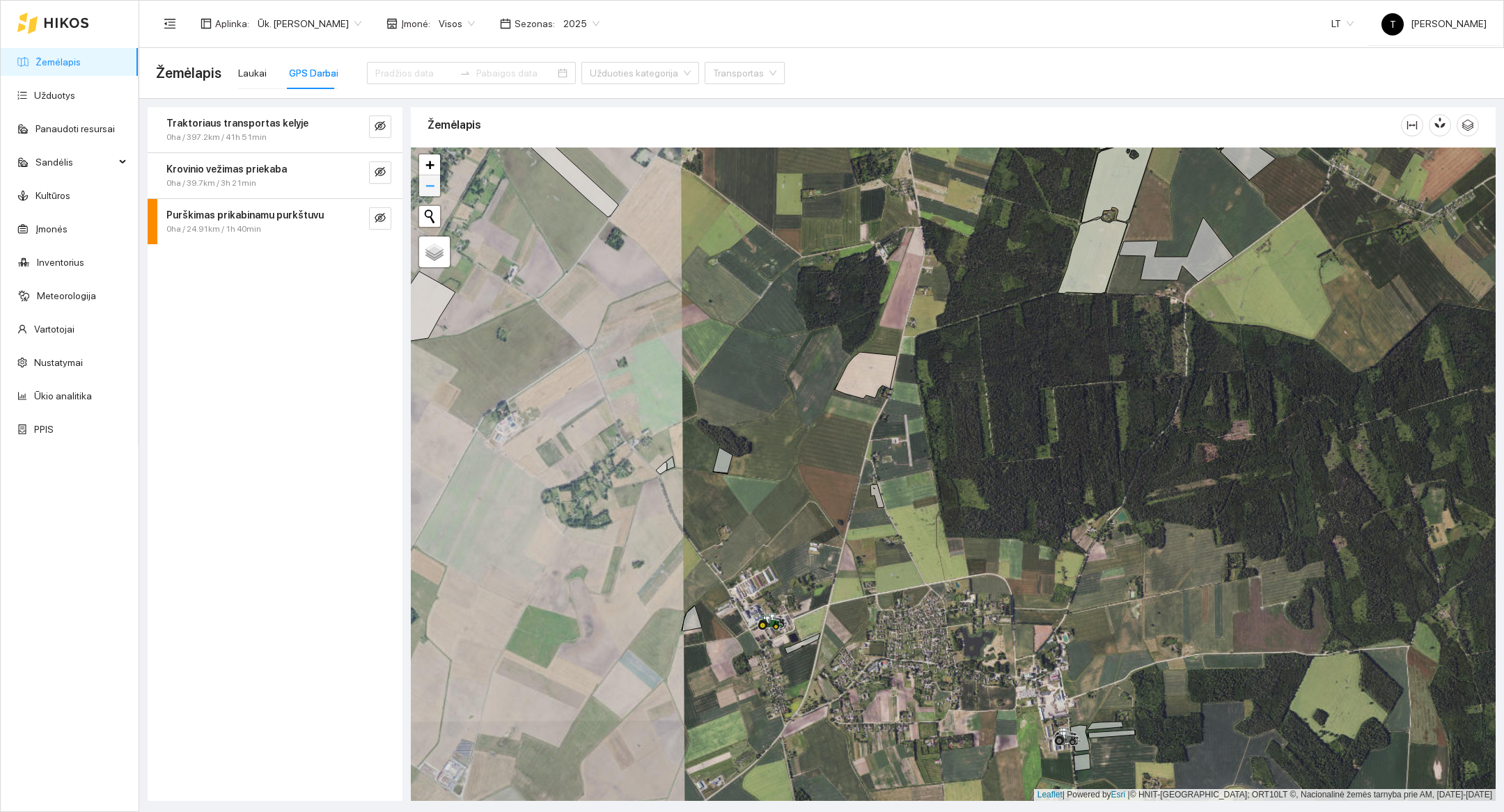
click at [431, 186] on span "−" at bounding box center [430, 185] width 9 height 17
